Goal: Task Accomplishment & Management: Complete application form

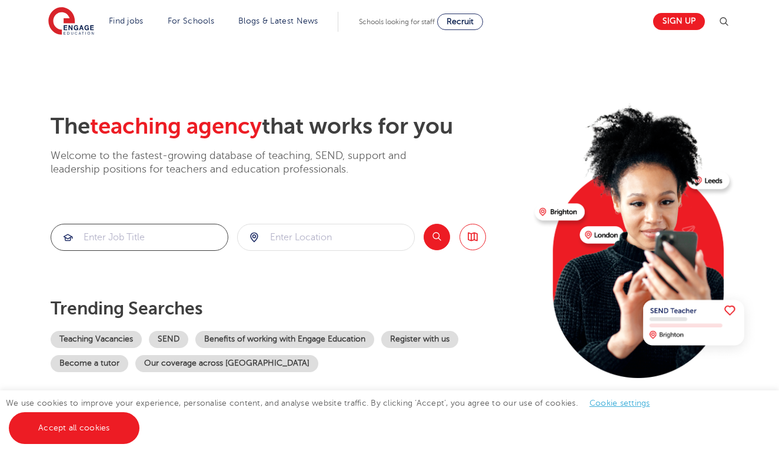
click at [178, 244] on input "search" at bounding box center [139, 237] width 177 height 26
type input "Teacher of music"
click at [433, 229] on button "Search" at bounding box center [437, 237] width 26 height 26
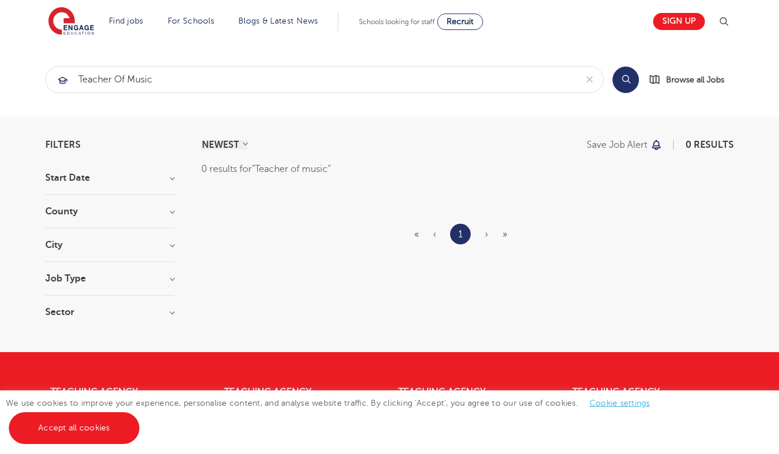
click at [76, 21] on img at bounding box center [71, 21] width 46 height 29
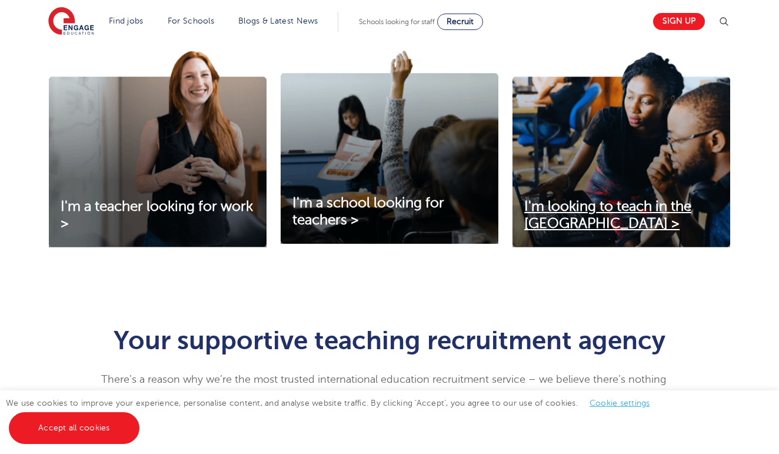
scroll to position [410, 0]
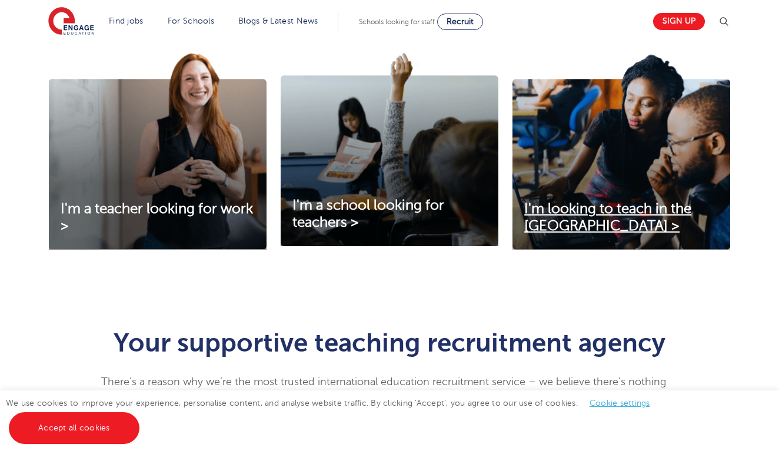
click at [575, 218] on span "I'm looking to teach in the [GEOGRAPHIC_DATA] >" at bounding box center [607, 217] width 167 height 33
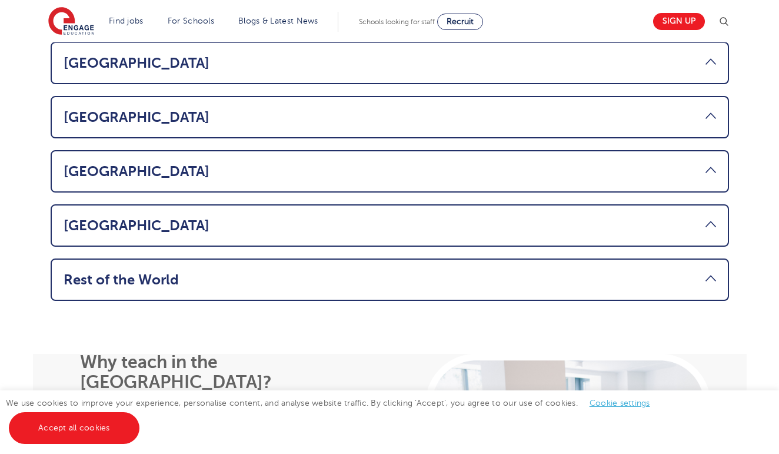
scroll to position [884, 0]
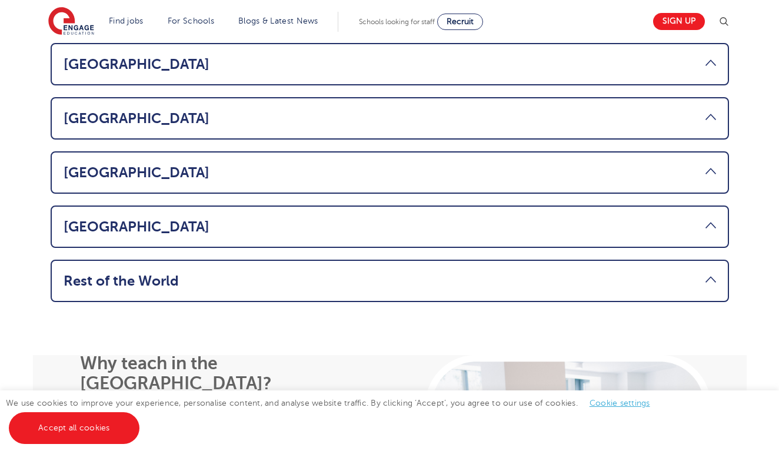
click at [325, 259] on li "Rest of the World Considering a move abroad to teach in the UK? If you’re from …" at bounding box center [390, 280] width 678 height 42
click at [337, 272] on link "Rest of the World" at bounding box center [390, 280] width 653 height 16
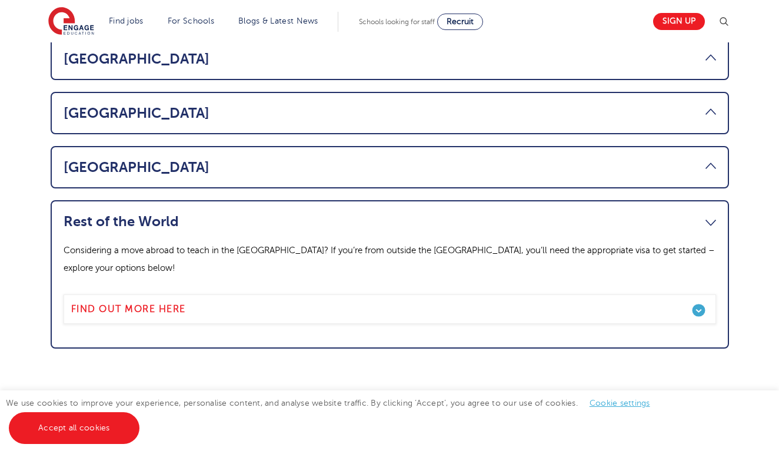
scroll to position [873, 0]
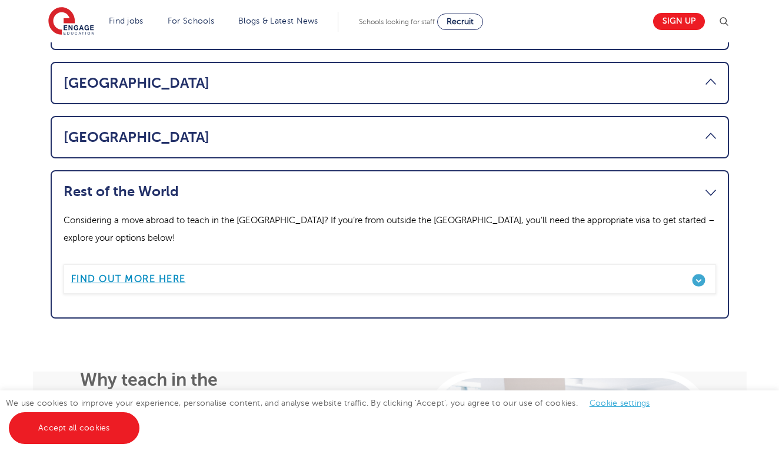
click at [693, 264] on link "Find out more here" at bounding box center [390, 278] width 653 height 29
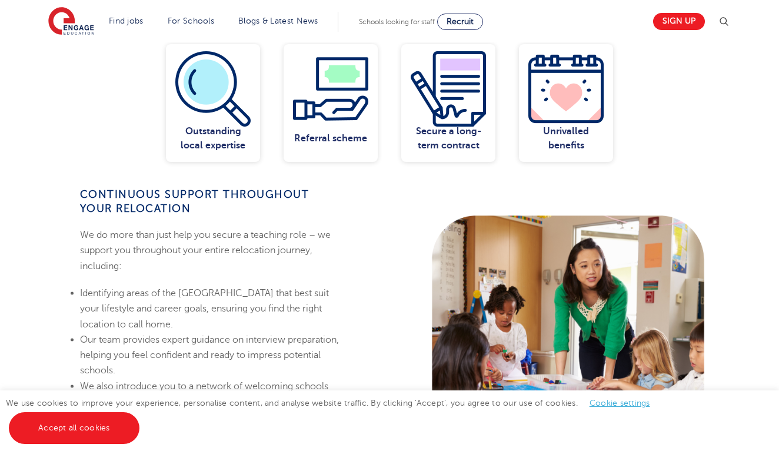
scroll to position [587, 0]
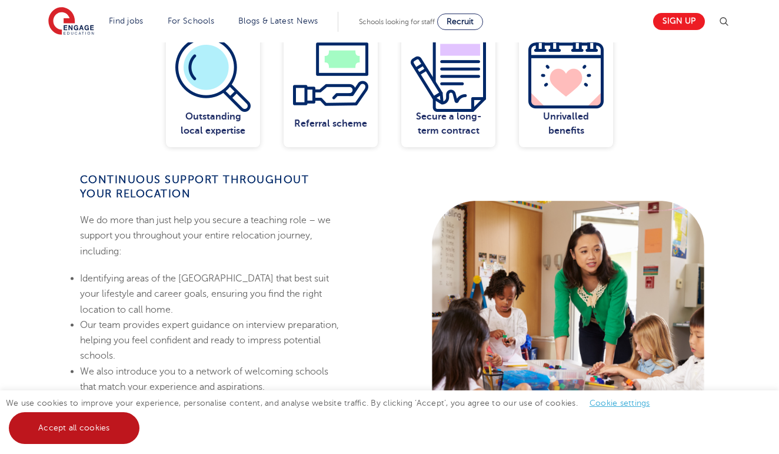
click at [108, 417] on link "Accept all cookies" at bounding box center [74, 428] width 131 height 32
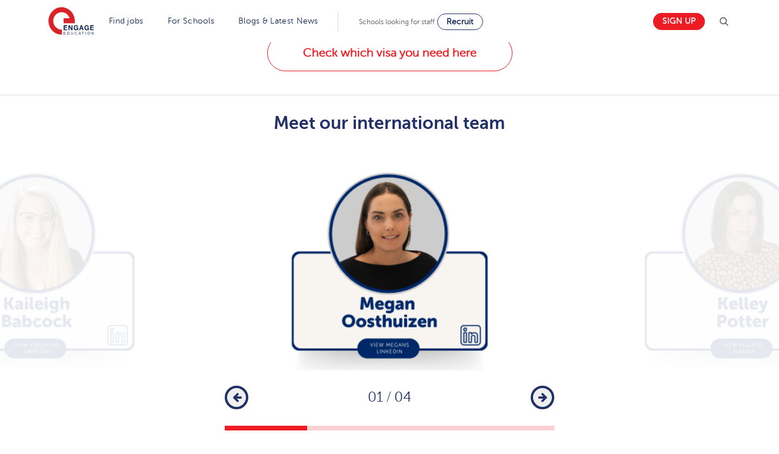
scroll to position [2114, 0]
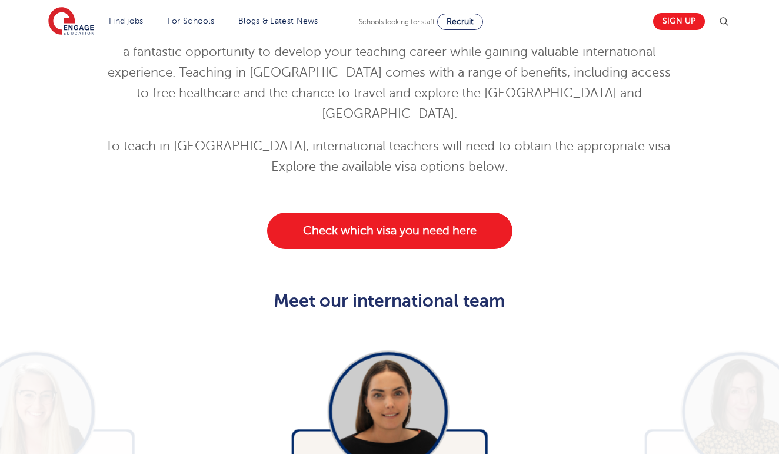
click at [361, 212] on link "Check which visa you need here" at bounding box center [389, 230] width 245 height 36
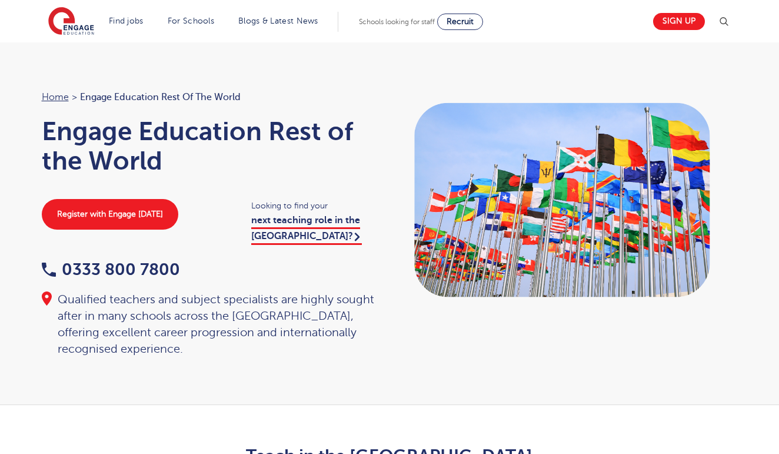
scroll to position [31, 0]
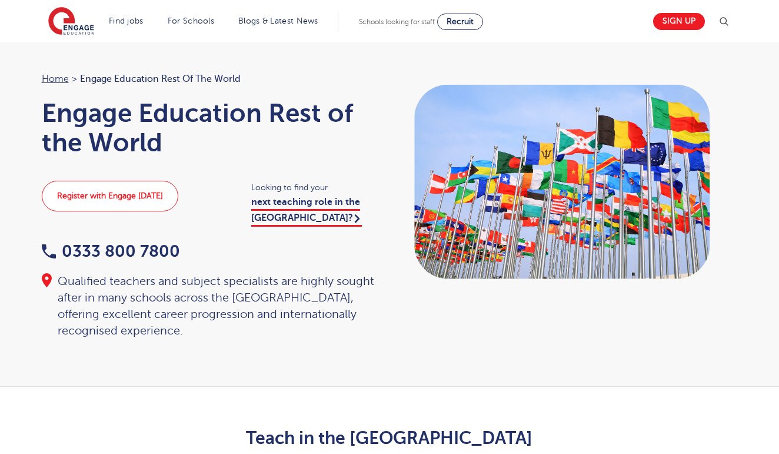
click at [164, 191] on link "Register with Engage [DATE]" at bounding box center [110, 196] width 137 height 31
